Goal: Find specific page/section: Find specific page/section

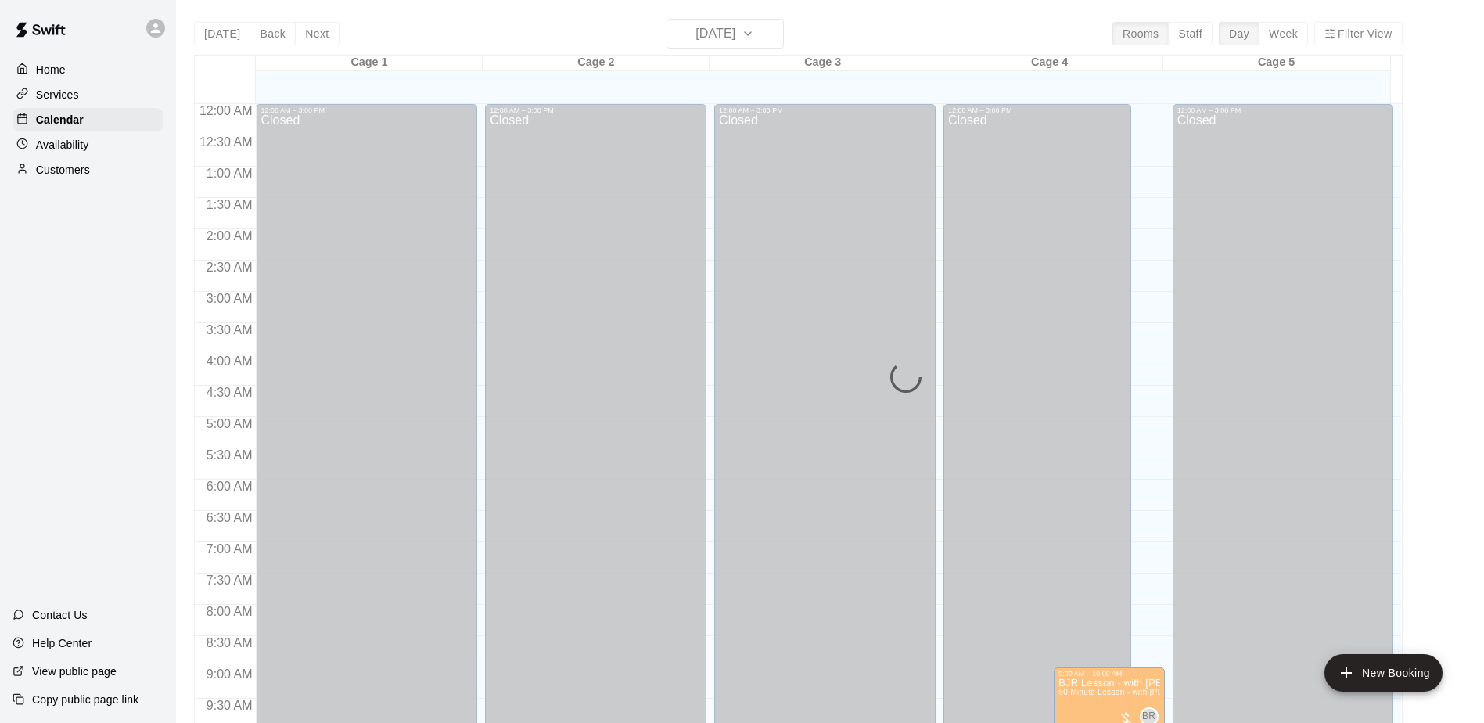
scroll to position [818, 0]
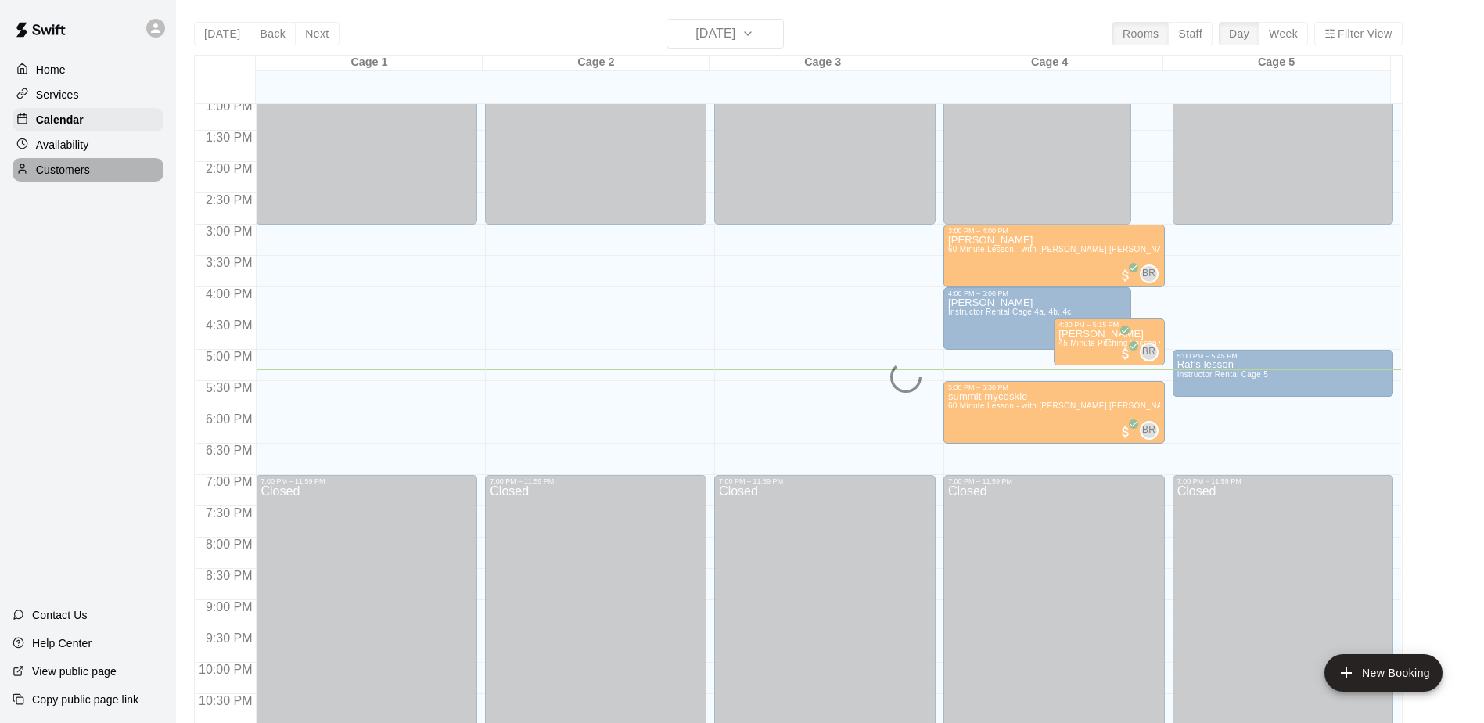
click at [71, 177] on p "Customers" at bounding box center [63, 170] width 54 height 16
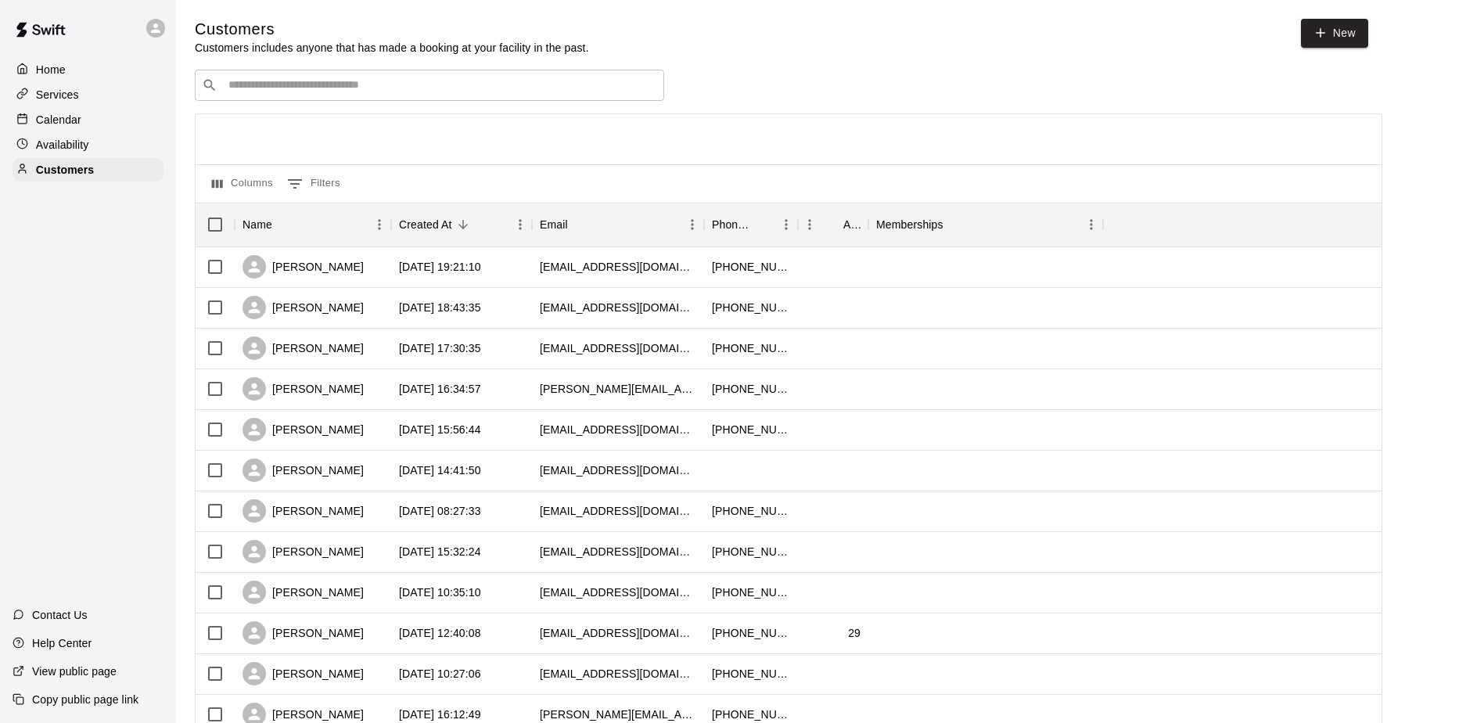
click at [333, 84] on input "Search customers by name or email" at bounding box center [441, 85] width 434 height 16
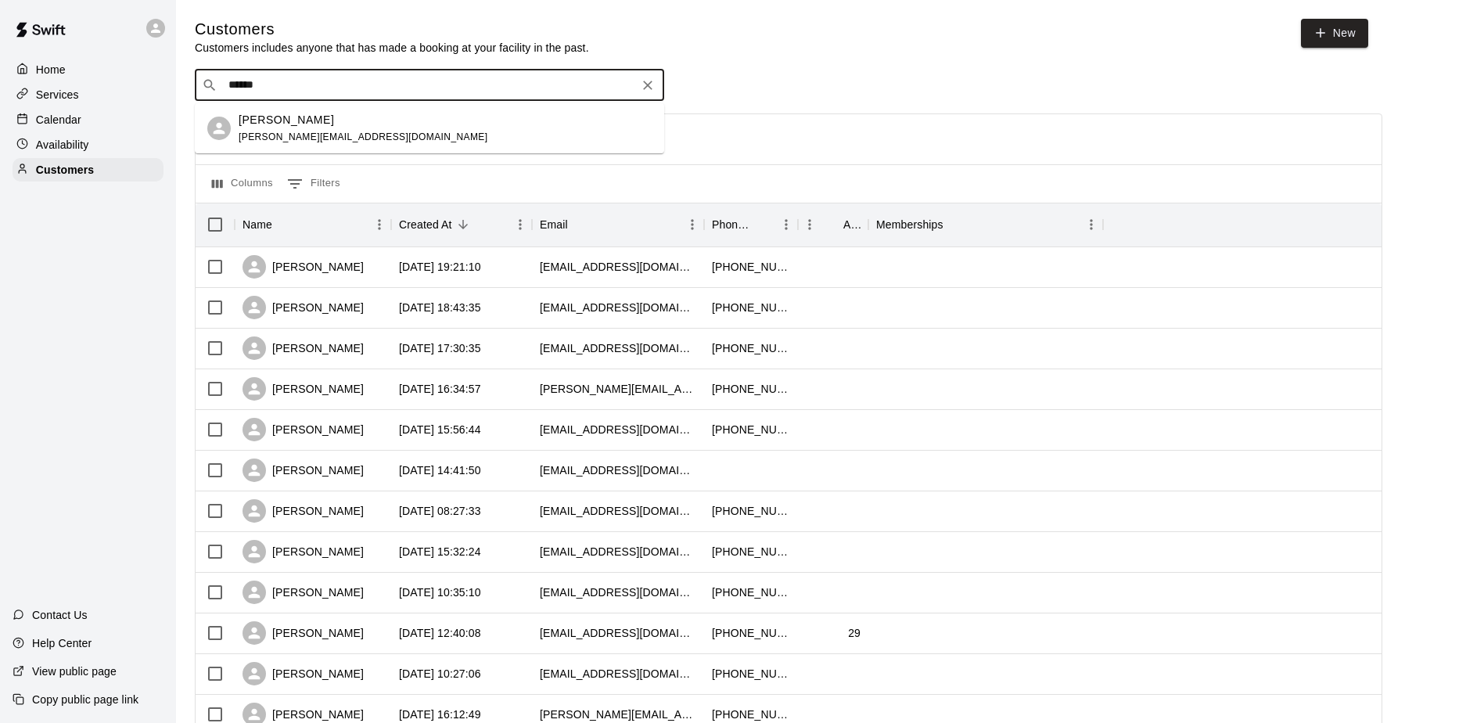
type input "******"
click at [82, 128] on div "Calendar" at bounding box center [88, 119] width 151 height 23
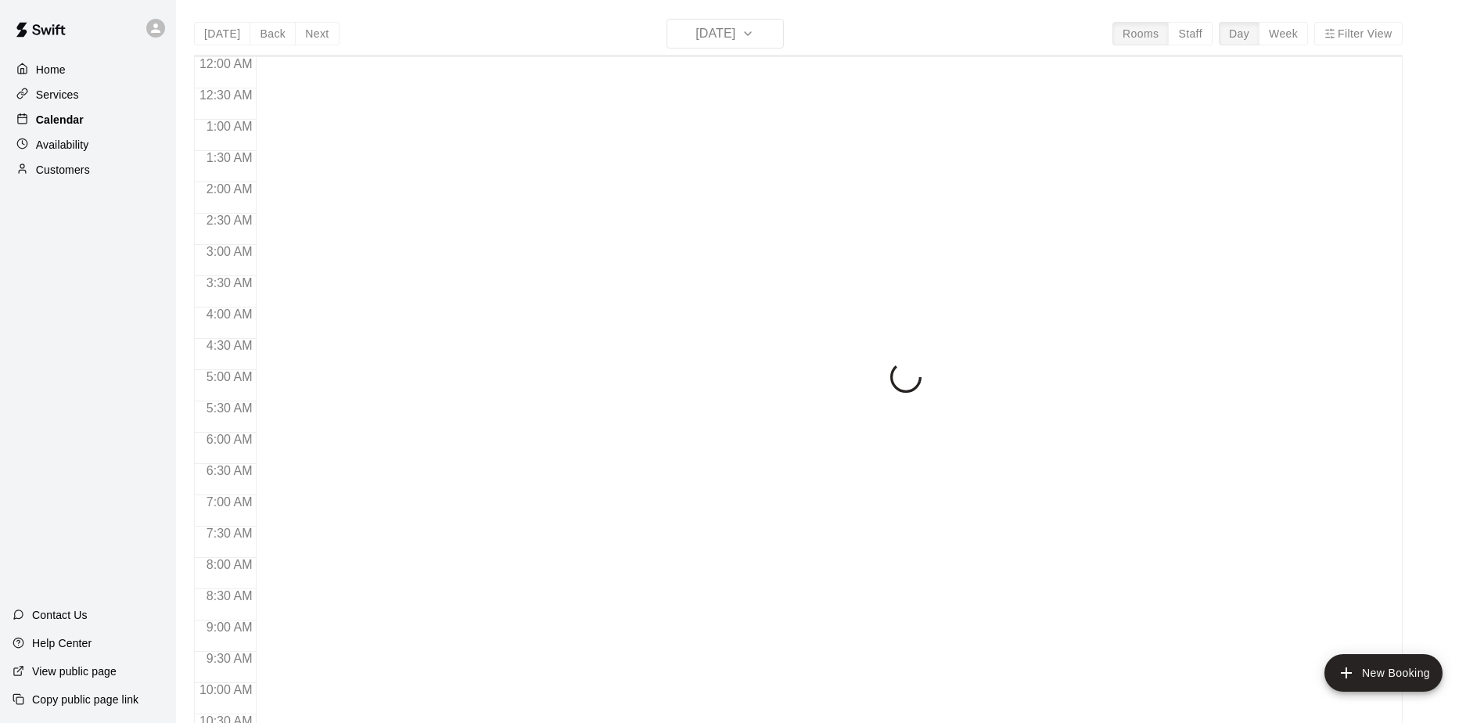
scroll to position [818, 0]
